Goal: Find specific page/section: Find specific page/section

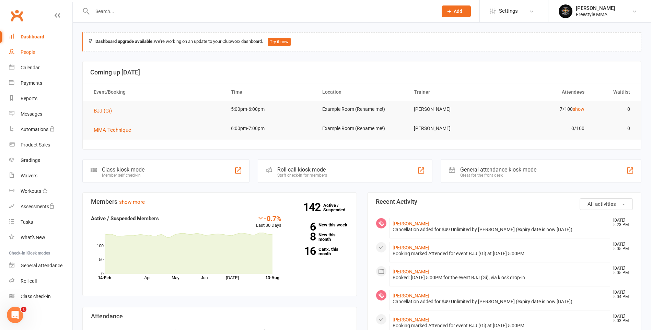
click at [34, 51] on div "People" at bounding box center [28, 51] width 14 height 5
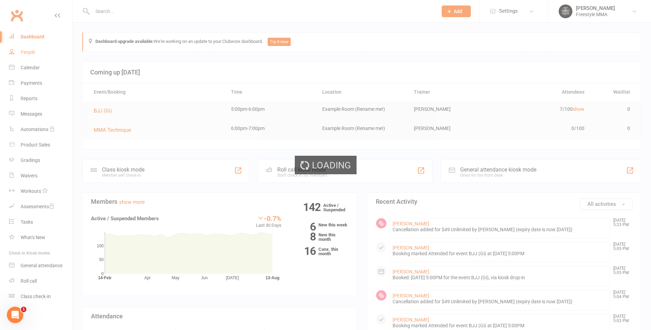
select select "50"
